Goal: Use online tool/utility: Utilize a website feature to perform a specific function

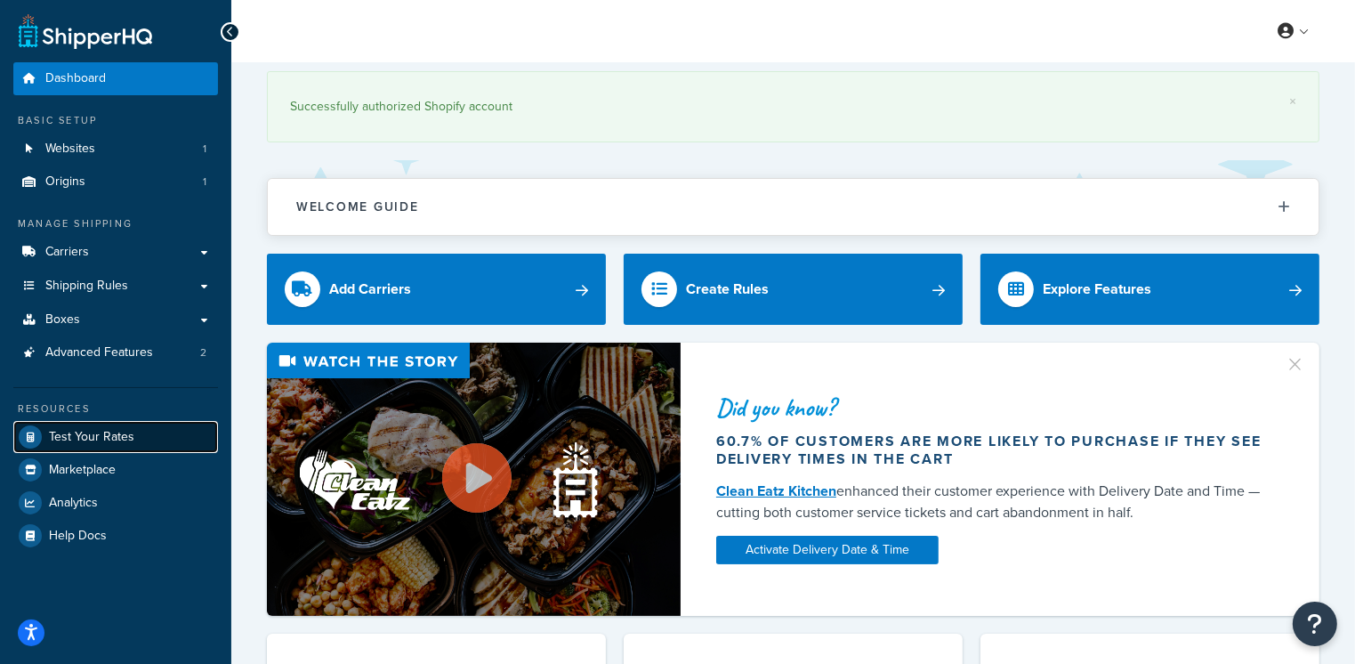
click at [81, 435] on span "Test Your Rates" at bounding box center [91, 437] width 85 height 15
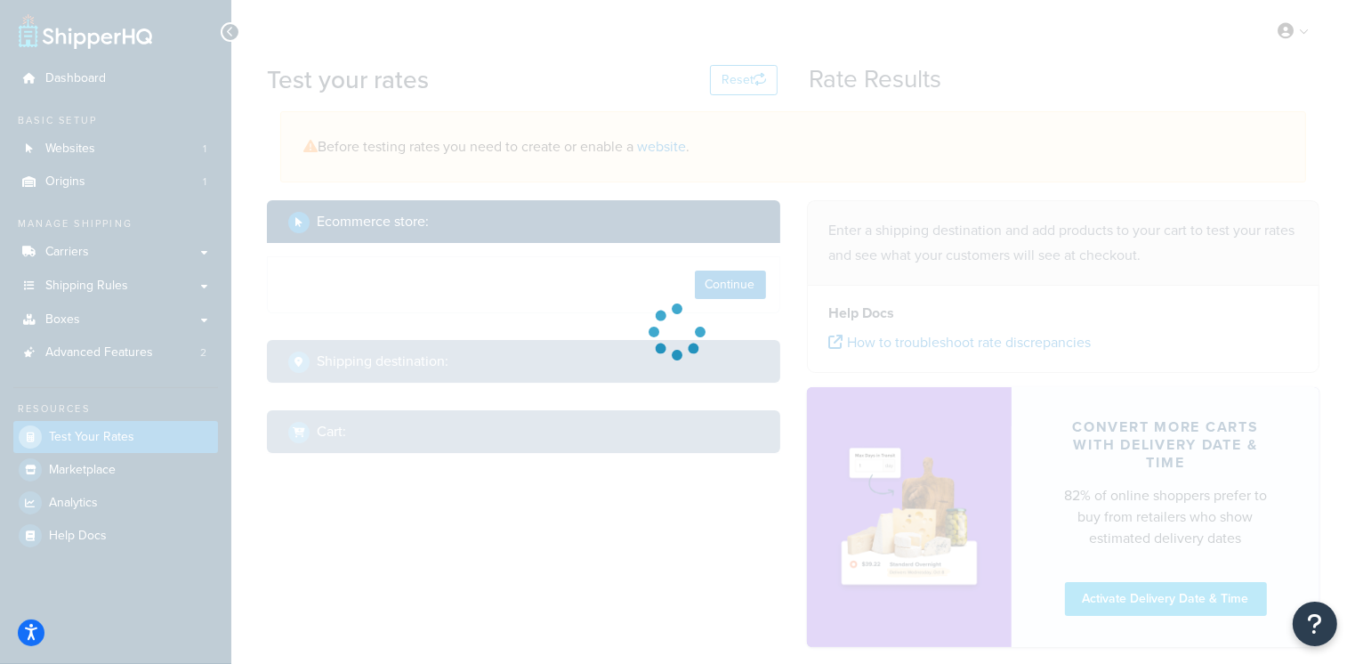
select select "[GEOGRAPHIC_DATA]"
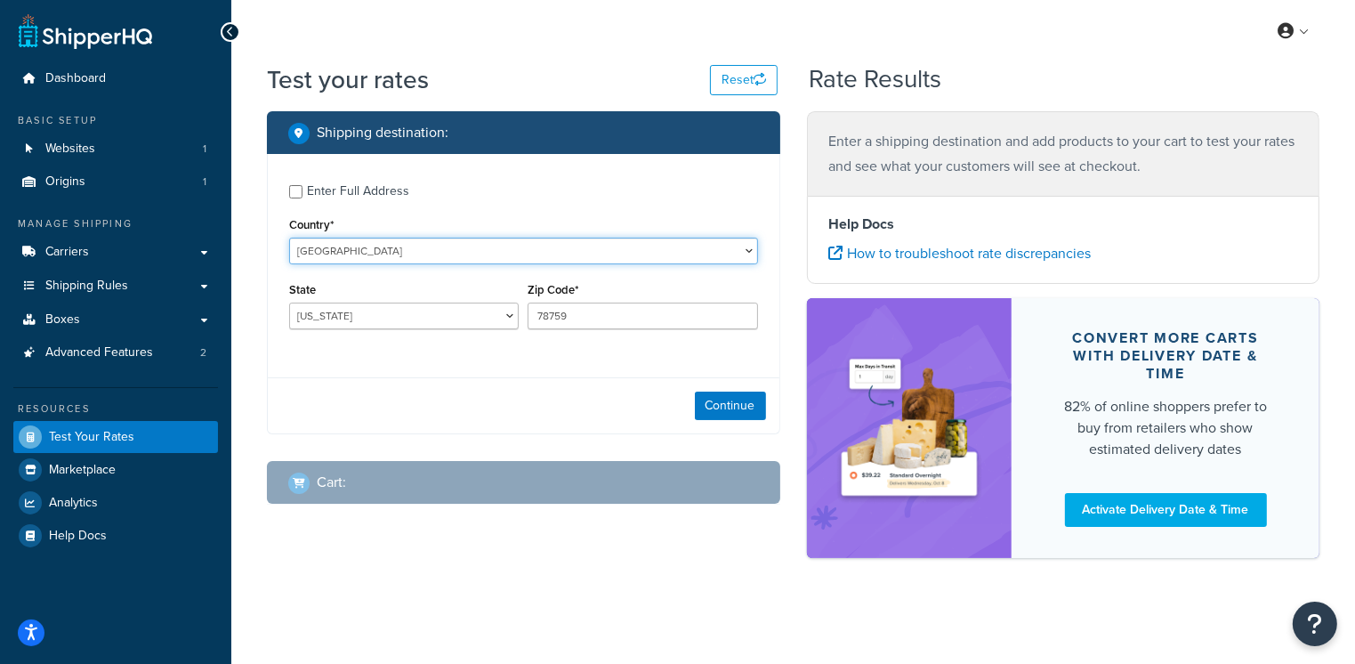
click at [631, 253] on select "[GEOGRAPHIC_DATA] [GEOGRAPHIC_DATA] [GEOGRAPHIC_DATA] [GEOGRAPHIC_DATA] [GEOGRA…" at bounding box center [523, 251] width 469 height 27
select select "PL"
click at [289, 238] on select "[GEOGRAPHIC_DATA] [GEOGRAPHIC_DATA] [GEOGRAPHIC_DATA] [GEOGRAPHIC_DATA] [GEOGRA…" at bounding box center [523, 251] width 469 height 27
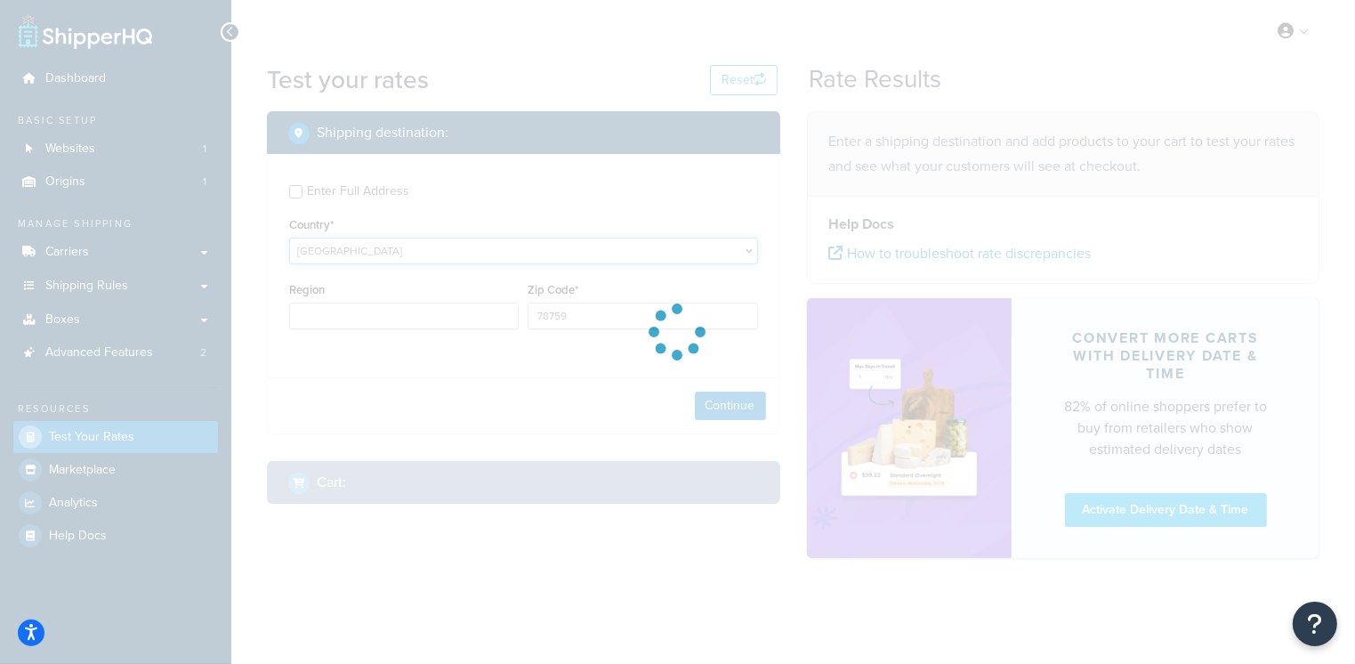
type input "[GEOGRAPHIC_DATA]"
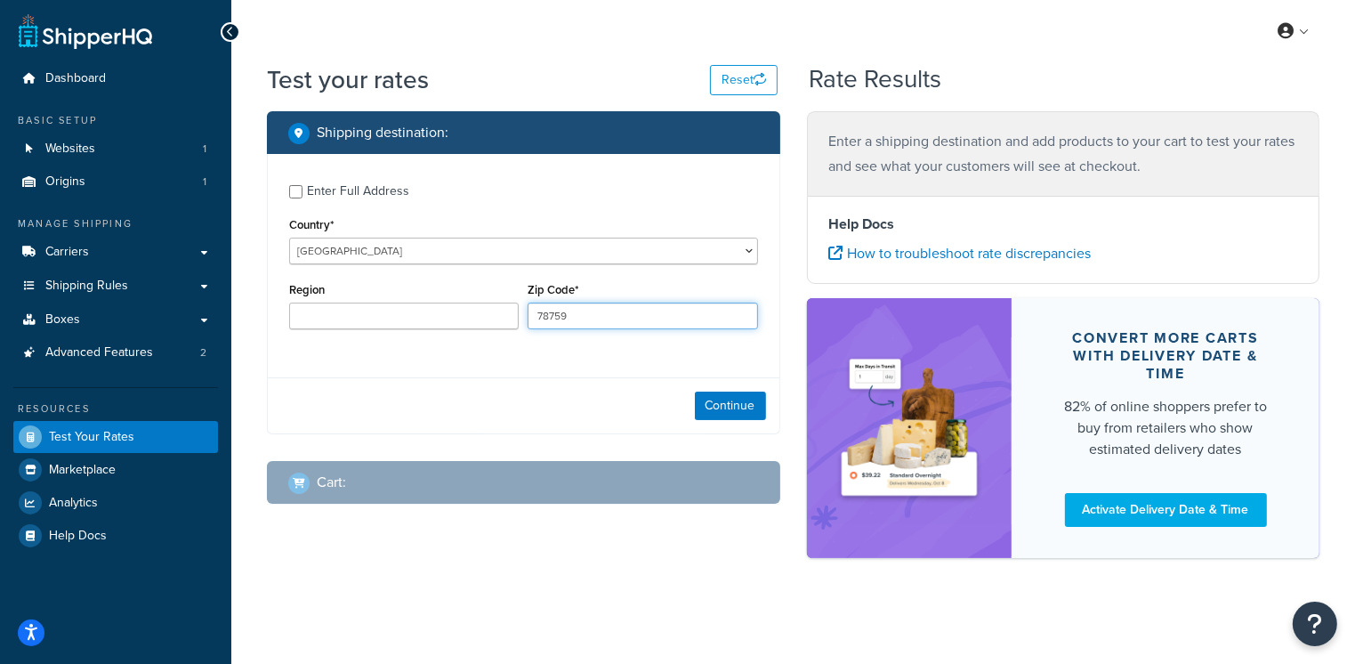
click at [565, 318] on input "78759" at bounding box center [643, 315] width 230 height 27
paste input "15-120"
type input "15-120"
click at [725, 407] on button "Continue" at bounding box center [730, 405] width 71 height 28
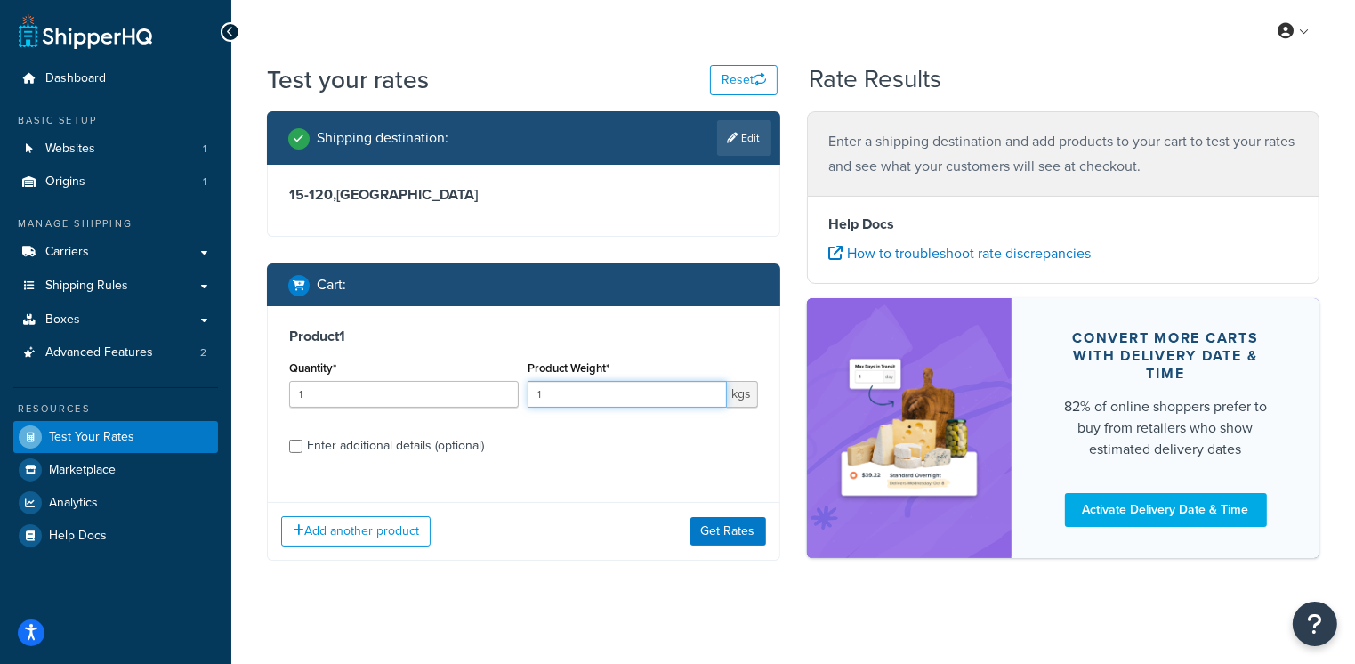
click at [548, 399] on input "1" at bounding box center [627, 394] width 198 height 27
type input "4"
click at [586, 430] on label "Enter additional details (optional)" at bounding box center [532, 444] width 451 height 28
click at [302, 439] on input "Enter additional details (optional)" at bounding box center [295, 445] width 13 height 13
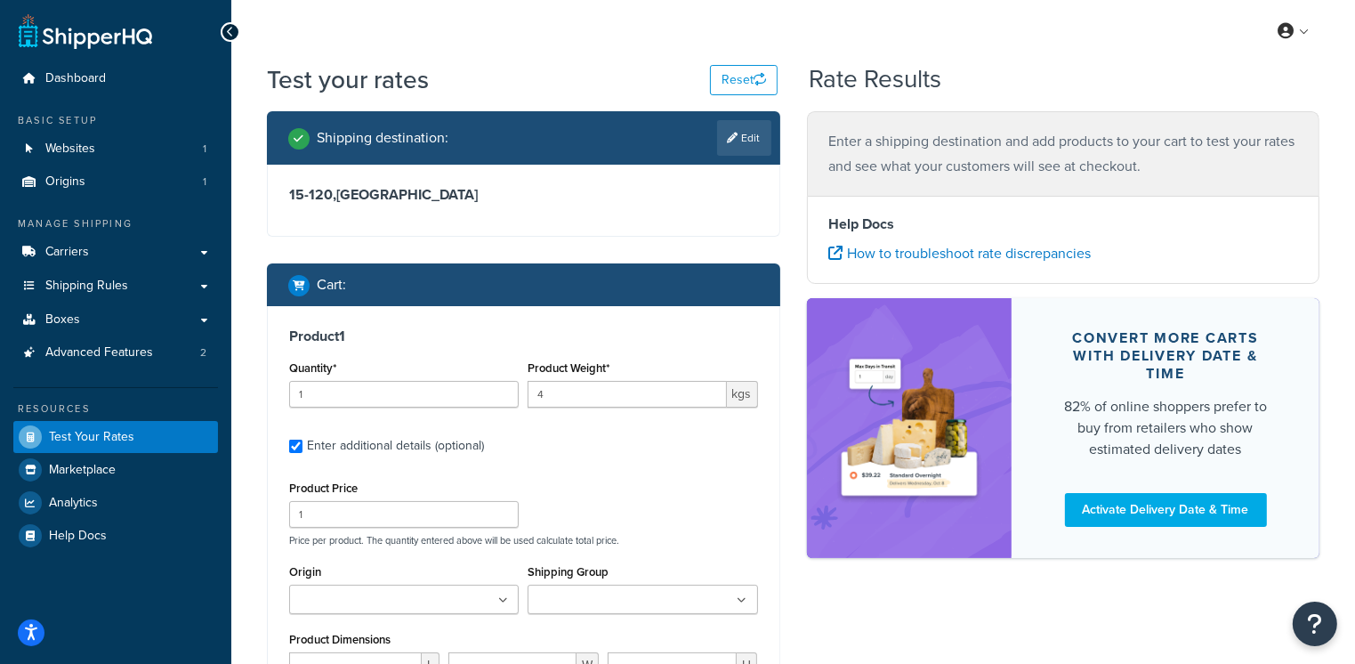
click at [586, 430] on label "Enter additional details (optional)" at bounding box center [532, 444] width 451 height 28
click at [302, 439] on input "Enter additional details (optional)" at bounding box center [295, 445] width 13 height 13
checkbox input "false"
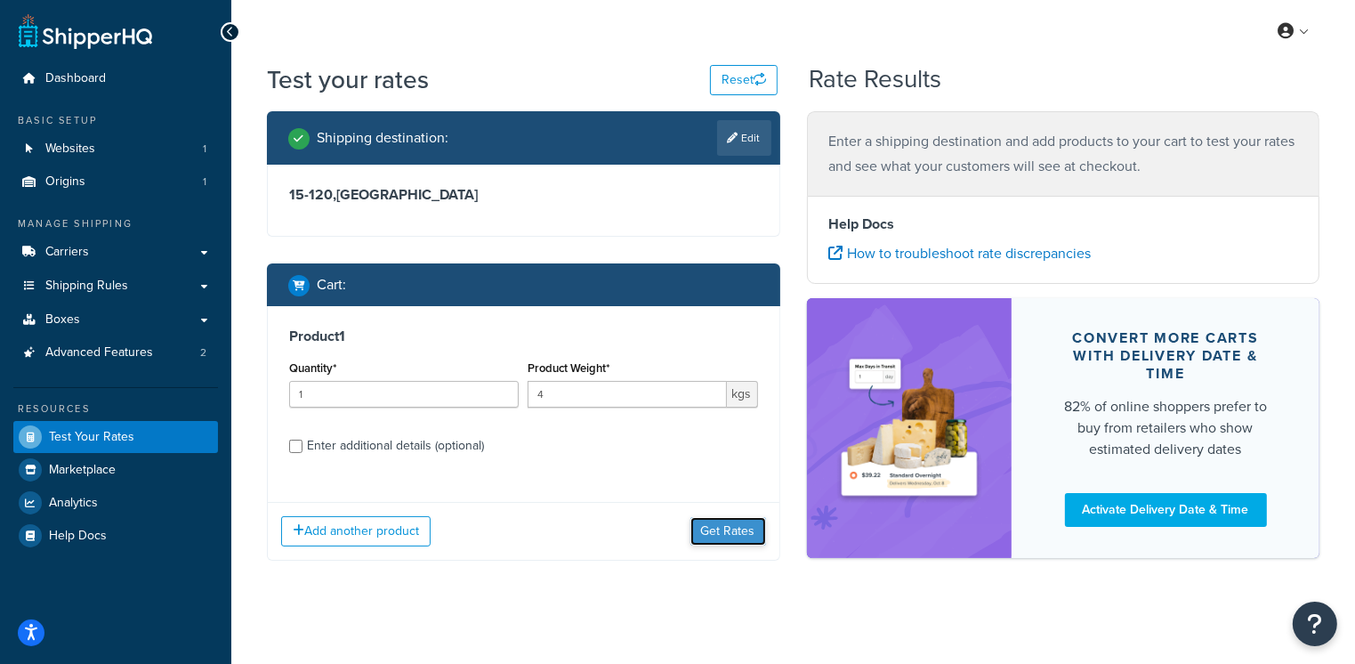
click at [712, 530] on button "Get Rates" at bounding box center [728, 531] width 76 height 28
